Goal: Task Accomplishment & Management: Manage account settings

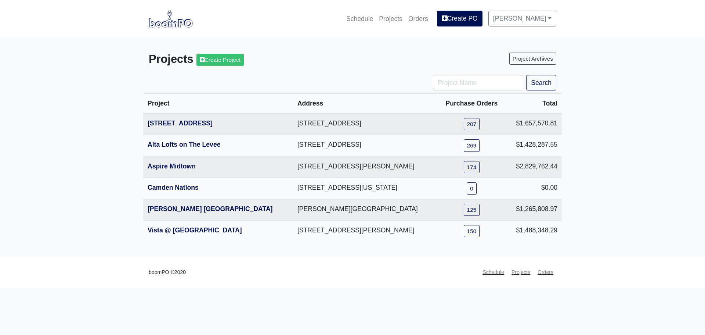
click at [169, 23] on img at bounding box center [171, 18] width 44 height 17
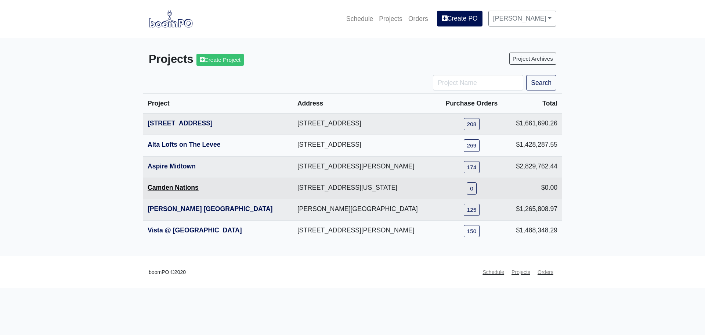
click at [175, 184] on link "Camden Nations" at bounding box center [173, 187] width 51 height 7
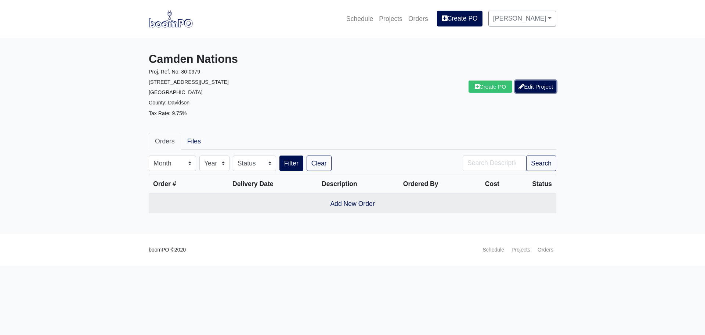
click at [543, 84] on link "Edit Project" at bounding box center [535, 86] width 41 height 12
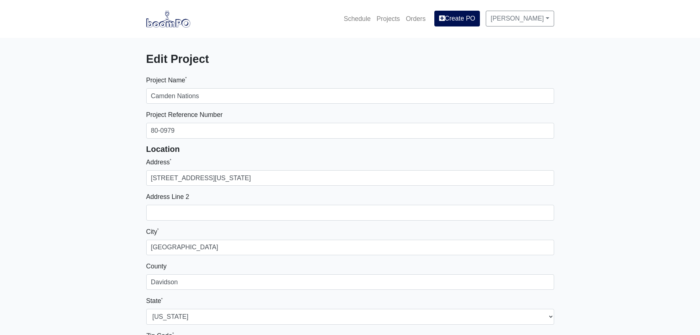
select select
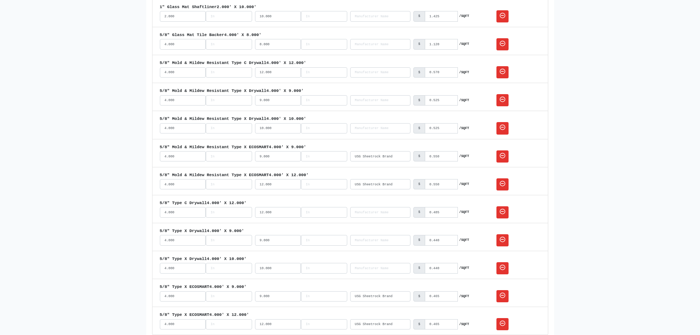
scroll to position [772, 0]
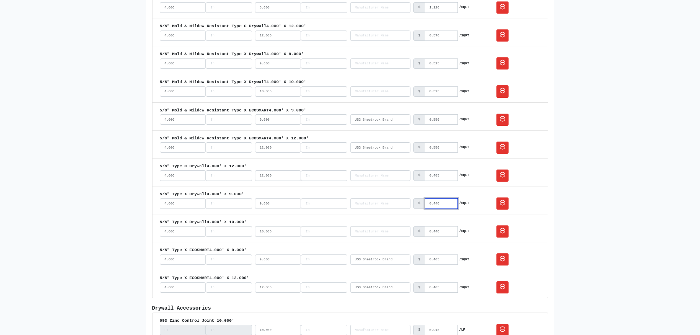
drag, startPoint x: 439, startPoint y: 204, endPoint x: 434, endPoint y: 204, distance: 5.1
click at [434, 204] on input "0.440" at bounding box center [441, 203] width 33 height 10
type input "0.430"
drag, startPoint x: 441, startPoint y: 232, endPoint x: 435, endPoint y: 231, distance: 5.7
click at [435, 231] on input "0.440" at bounding box center [441, 231] width 33 height 10
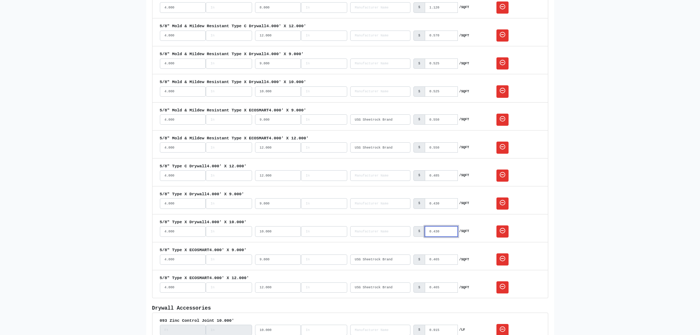
type input "0.430"
click at [440, 262] on input "0.465" at bounding box center [441, 259] width 33 height 10
type input "0.460"
click at [439, 285] on input "0.465" at bounding box center [441, 287] width 33 height 10
type input "0.460"
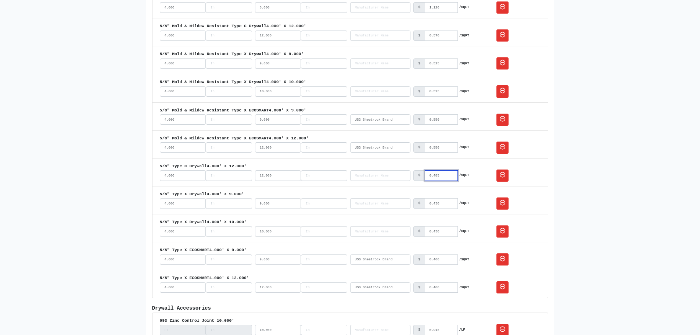
click at [438, 173] on input "0.485" at bounding box center [441, 175] width 33 height 10
type input "0.480"
drag, startPoint x: 439, startPoint y: 147, endPoint x: 435, endPoint y: 147, distance: 4.1
click at [435, 147] on input "0.550" at bounding box center [441, 147] width 33 height 10
type input "0.515"
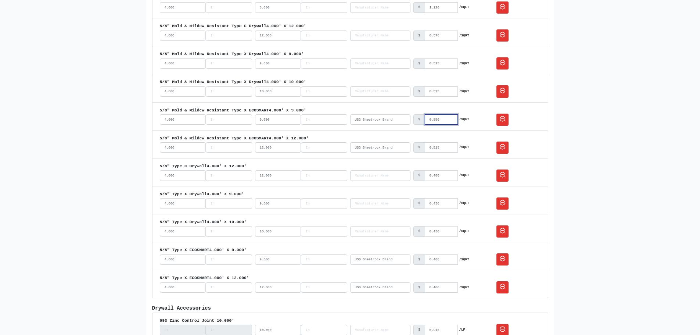
click at [434, 118] on input "0.550" at bounding box center [441, 119] width 33 height 10
drag, startPoint x: 439, startPoint y: 120, endPoint x: 434, endPoint y: 120, distance: 4.8
click at [434, 120] on input "0.550" at bounding box center [441, 119] width 33 height 10
type input "0.515"
drag, startPoint x: 440, startPoint y: 92, endPoint x: 435, endPoint y: 92, distance: 5.2
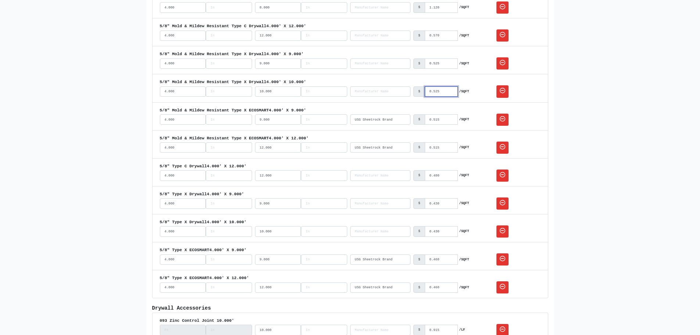
click at [435, 92] on input "0.525" at bounding box center [441, 91] width 33 height 10
type input "0.515"
drag, startPoint x: 440, startPoint y: 121, endPoint x: 434, endPoint y: 121, distance: 5.9
click at [434, 121] on input "0.515" at bounding box center [441, 119] width 33 height 10
type input "0.550"
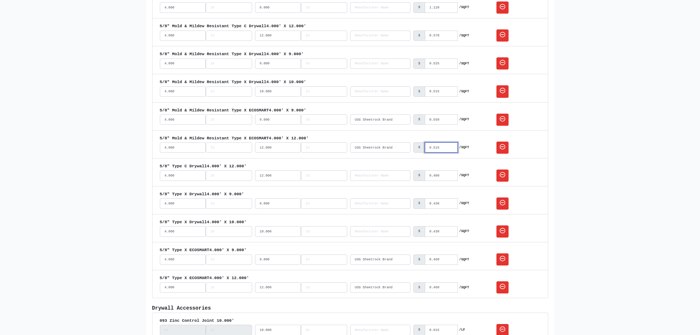
drag, startPoint x: 440, startPoint y: 146, endPoint x: 435, endPoint y: 147, distance: 4.8
click at [435, 147] on input "0.515" at bounding box center [441, 147] width 33 height 10
type input "0.550"
